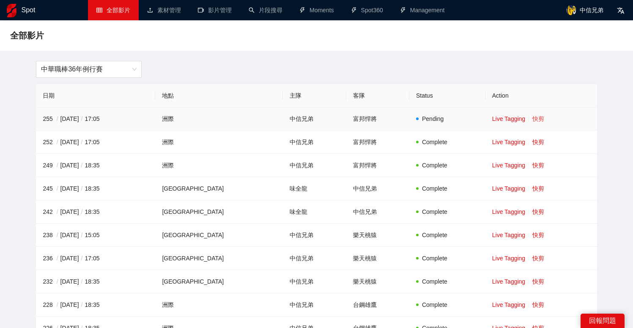
click at [532, 121] on link "快剪" at bounding box center [538, 118] width 12 height 7
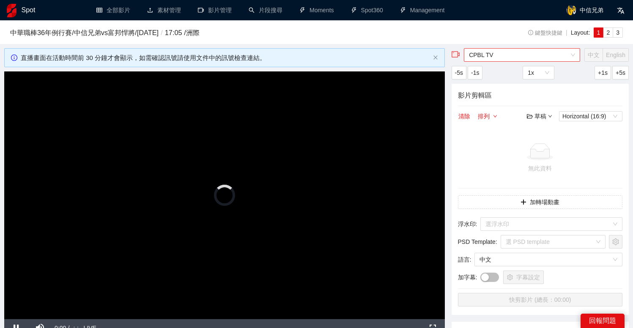
click at [497, 49] on span "CPBL TV" at bounding box center [522, 55] width 106 height 13
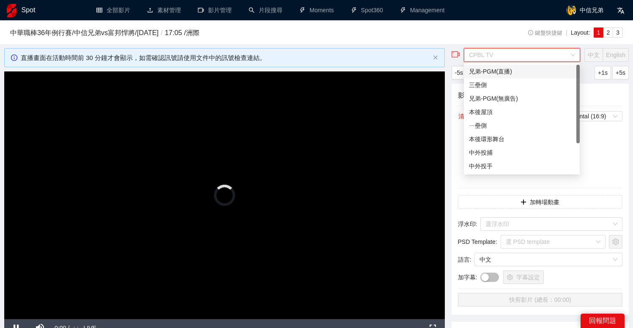
click at [502, 74] on div "兄弟-PGM(直播)" at bounding box center [522, 71] width 106 height 9
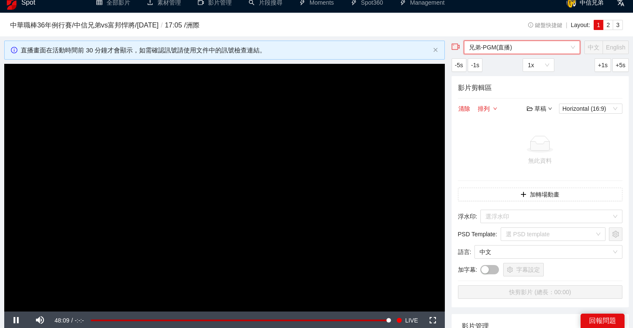
scroll to position [9, 0]
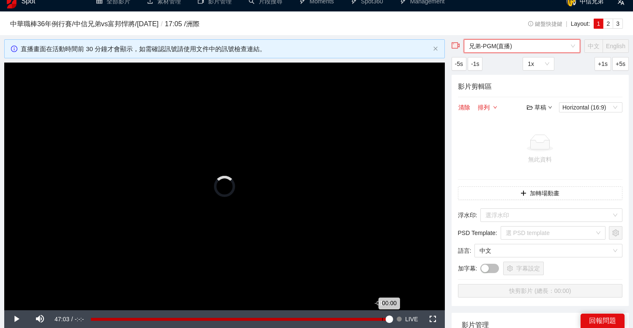
click at [382, 317] on div "Loaded : 100.00% -01:05 00:00" at bounding box center [240, 319] width 307 height 18
click at [378, 318] on div "-01:01" at bounding box center [237, 319] width 292 height 3
click at [385, 319] on div "Loaded : 98.51% -00:41 -01:51" at bounding box center [240, 319] width 298 height 3
